Goal: Check status: Check status

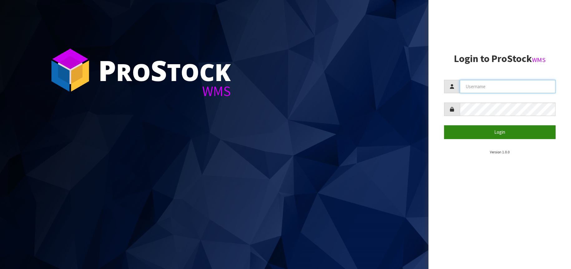
type input "[EMAIL_ADDRESS][DOMAIN_NAME]"
click at [486, 134] on button "Login" at bounding box center [500, 132] width 112 height 13
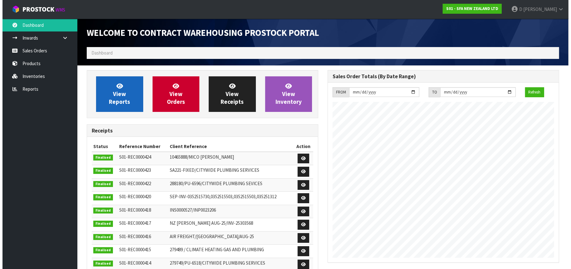
scroll to position [346, 241]
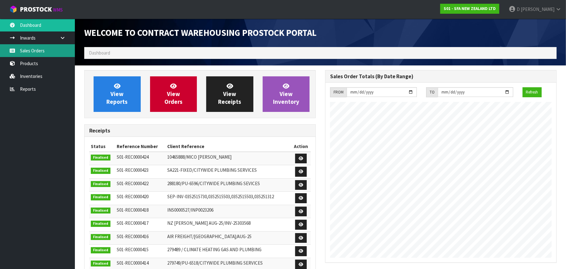
click at [39, 48] on link "Sales Orders" at bounding box center [37, 50] width 75 height 13
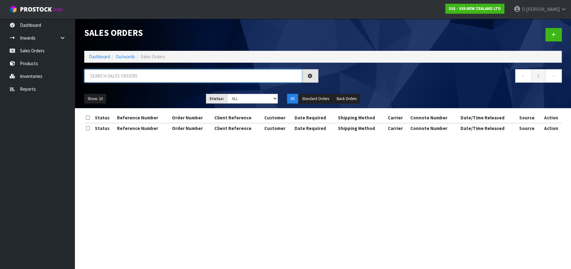
click at [100, 75] on input "text" at bounding box center [193, 75] width 218 height 13
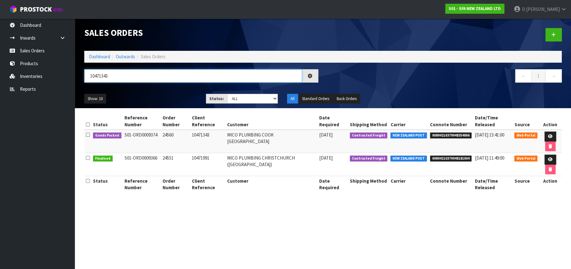
type input "10471343"
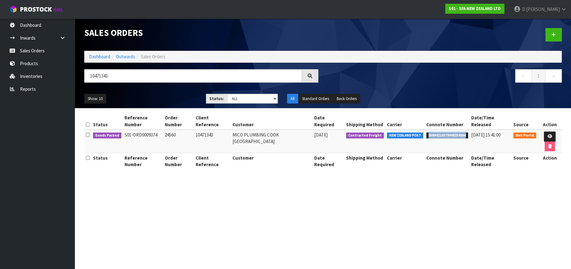
drag, startPoint x: 462, startPoint y: 128, endPoint x: 423, endPoint y: 130, distance: 39.1
click at [426, 133] on span "00894210379948354866" at bounding box center [447, 136] width 42 height 6
copy span "00894210379948354866"
